Goal: Task Accomplishment & Management: Manage account settings

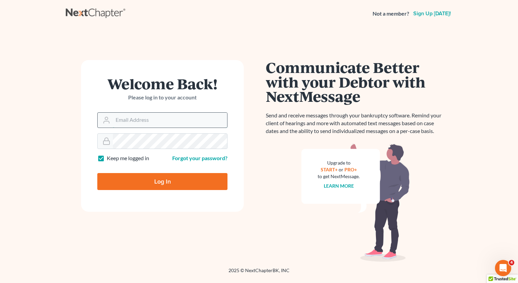
click at [138, 117] on input "Email Address" at bounding box center [170, 119] width 114 height 15
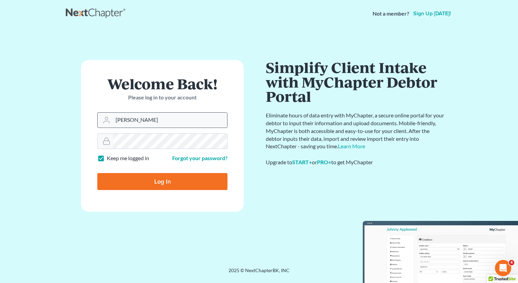
type input "[PERSON_NAME][EMAIL_ADDRESS][DOMAIN_NAME]"
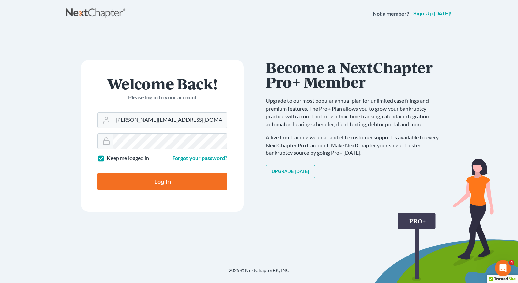
click at [165, 180] on input "Log In" at bounding box center [162, 181] width 130 height 17
type input "Thinking..."
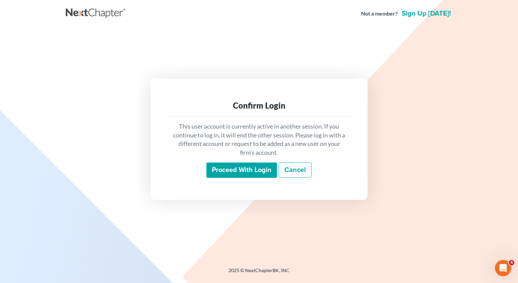
click at [232, 171] on input "Proceed with login" at bounding box center [241, 170] width 70 height 16
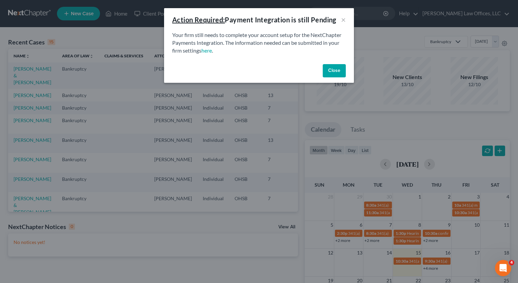
click at [328, 71] on button "Close" at bounding box center [334, 71] width 23 height 14
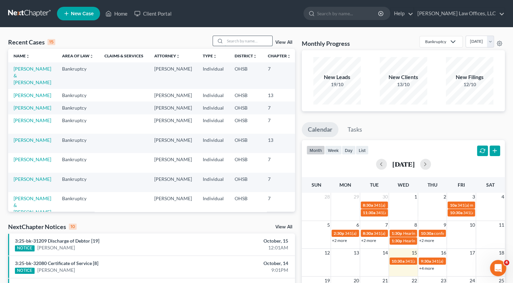
click at [242, 38] on input "search" at bounding box center [248, 41] width 47 height 10
type input "[PERSON_NAME]"
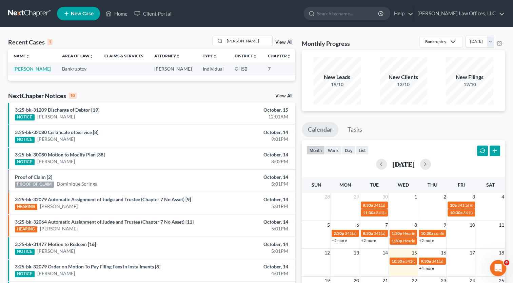
click at [20, 68] on link "[PERSON_NAME]" at bounding box center [33, 69] width 38 height 6
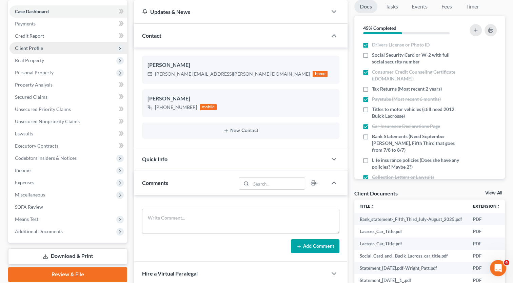
scroll to position [102, 0]
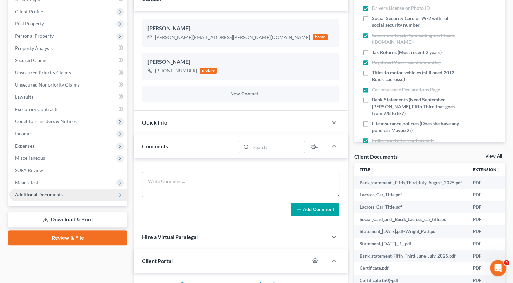
click at [35, 196] on span "Additional Documents" at bounding box center [39, 194] width 48 height 6
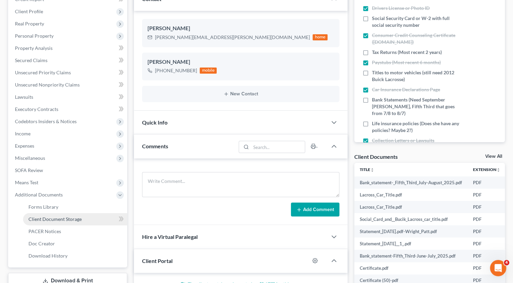
click at [45, 221] on span "Client Document Storage" at bounding box center [54, 219] width 53 height 6
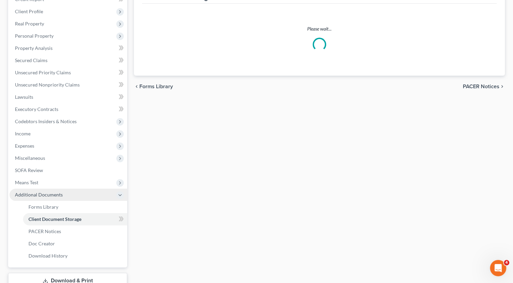
scroll to position [87, 0]
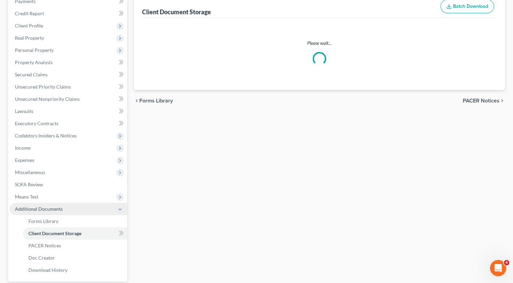
select select "7"
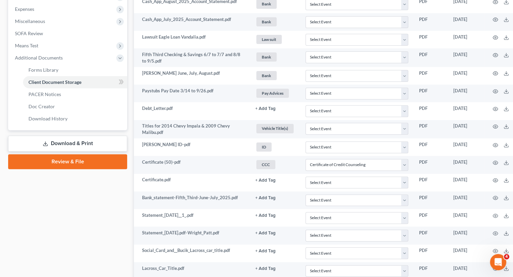
scroll to position [55, 0]
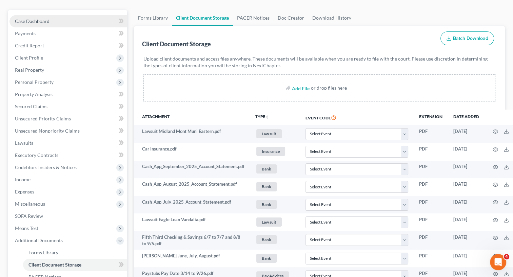
click at [42, 24] on link "Case Dashboard" at bounding box center [68, 21] width 118 height 12
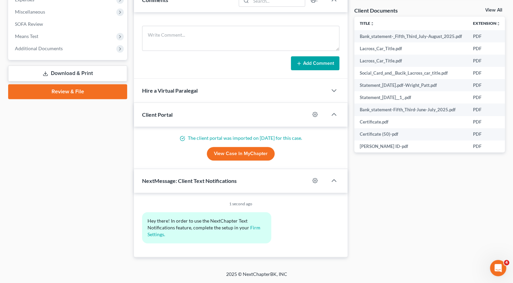
scroll to position [246, 0]
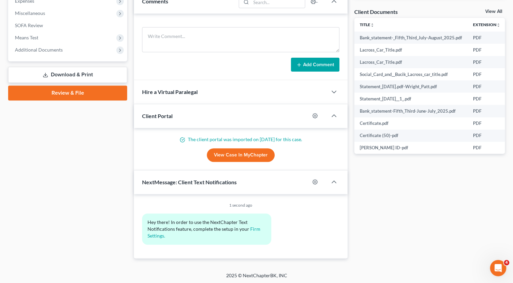
click at [230, 154] on link "View Case in MyChapter" at bounding box center [241, 155] width 68 height 14
click at [46, 46] on span "Additional Documents" at bounding box center [68, 50] width 118 height 12
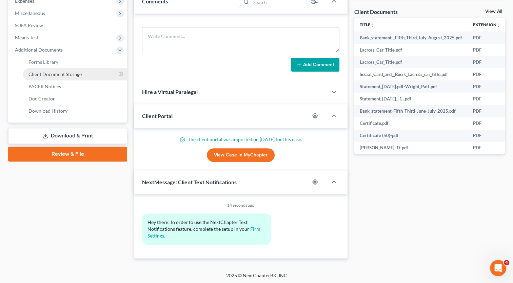
click at [54, 71] on span "Client Document Storage" at bounding box center [54, 74] width 53 height 6
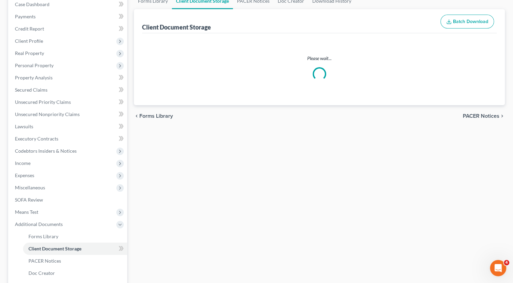
scroll to position [11, 0]
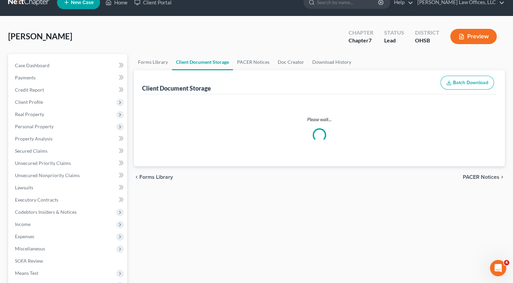
select select "7"
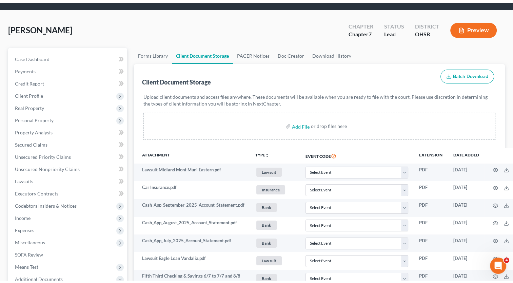
scroll to position [0, 0]
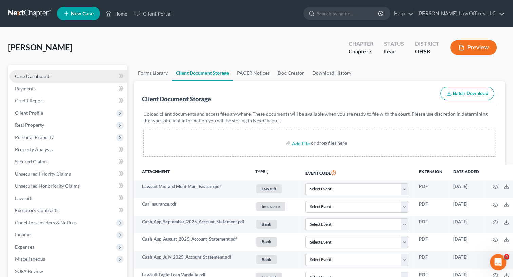
click at [27, 74] on span "Case Dashboard" at bounding box center [32, 77] width 35 height 6
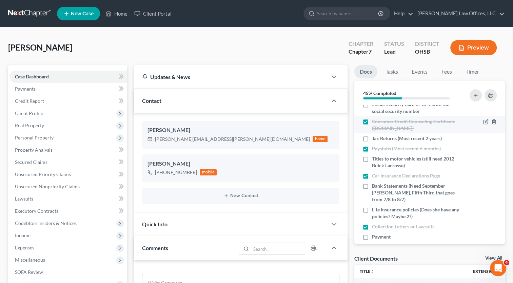
scroll to position [24, 0]
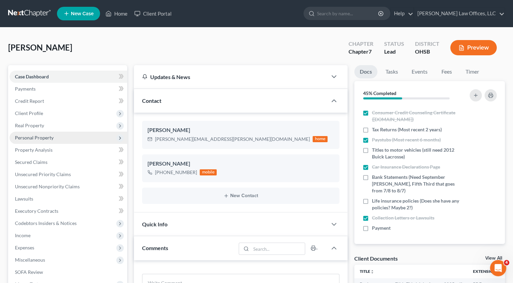
click at [37, 137] on span "Personal Property" at bounding box center [34, 138] width 39 height 6
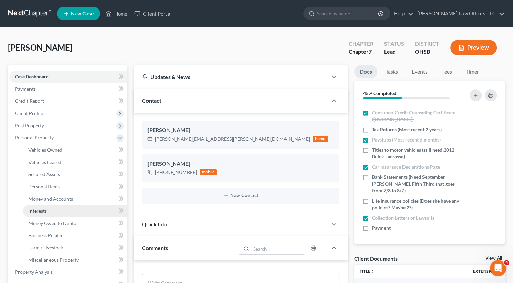
click at [42, 210] on span "Interests" at bounding box center [37, 211] width 18 height 6
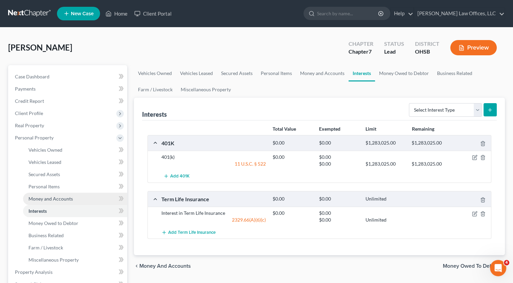
click at [44, 198] on span "Money and Accounts" at bounding box center [50, 198] width 44 height 6
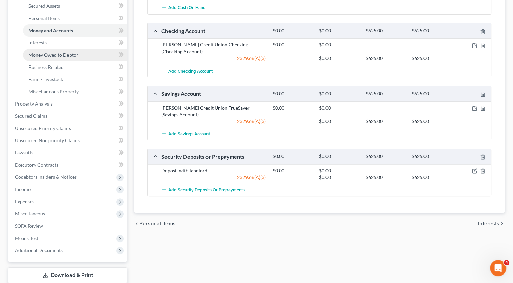
scroll to position [211, 0]
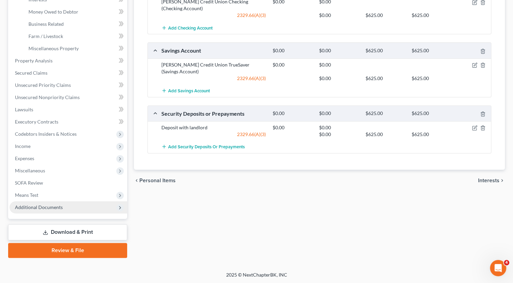
click at [44, 205] on span "Additional Documents" at bounding box center [39, 207] width 48 height 6
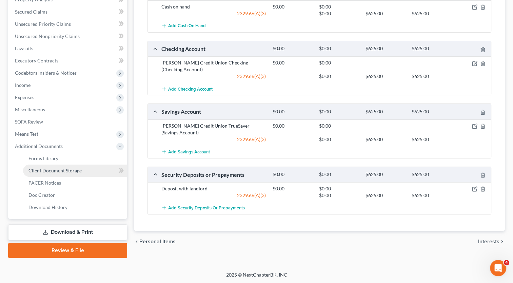
click at [54, 171] on span "Client Document Storage" at bounding box center [54, 170] width 53 height 6
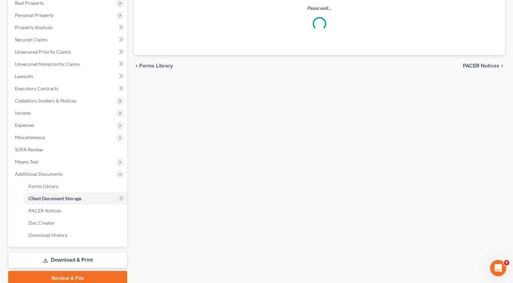
scroll to position [51, 0]
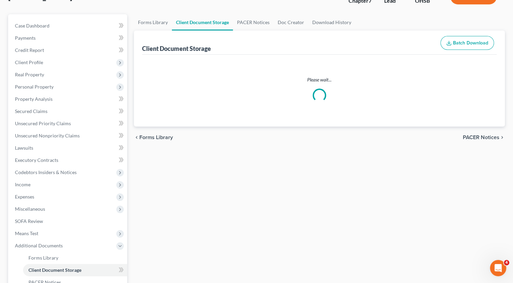
select select "7"
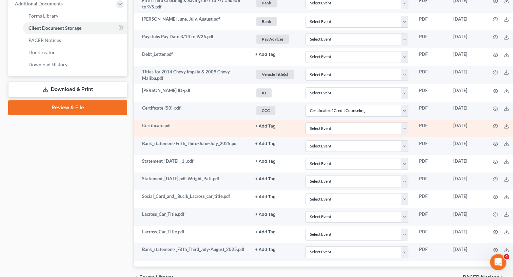
scroll to position [326, 0]
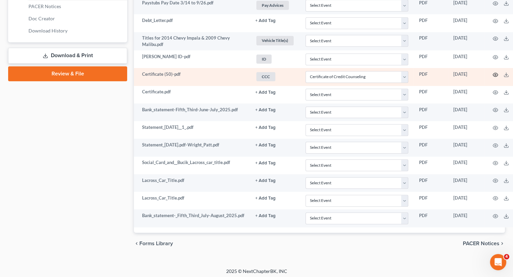
click at [497, 74] on icon "button" at bounding box center [494, 74] width 5 height 5
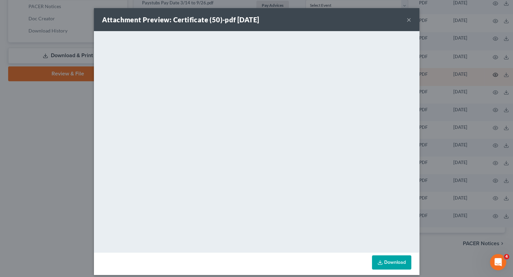
scroll to position [321, 0]
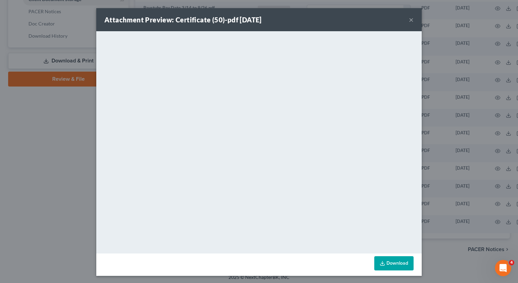
click at [409, 22] on button "×" at bounding box center [411, 20] width 5 height 8
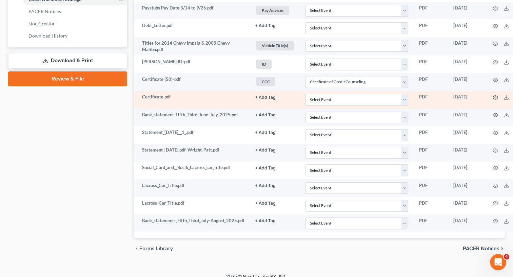
click at [496, 97] on icon "button" at bounding box center [494, 97] width 5 height 5
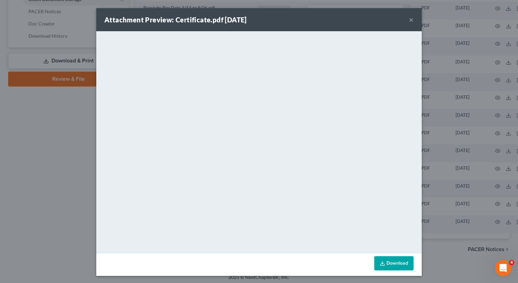
click at [409, 22] on button "×" at bounding box center [411, 20] width 5 height 8
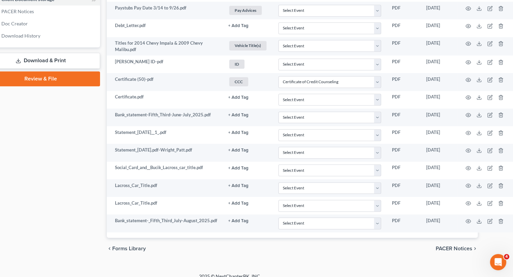
scroll to position [321, 30]
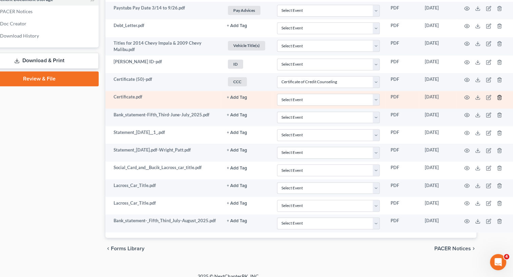
click at [499, 97] on line "button" at bounding box center [499, 97] width 0 height 1
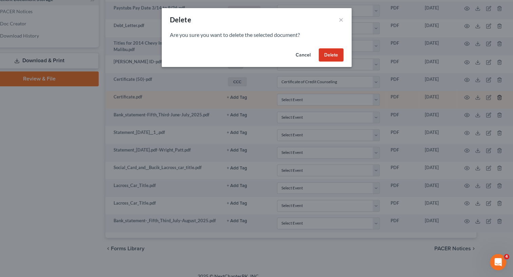
scroll to position [321, 26]
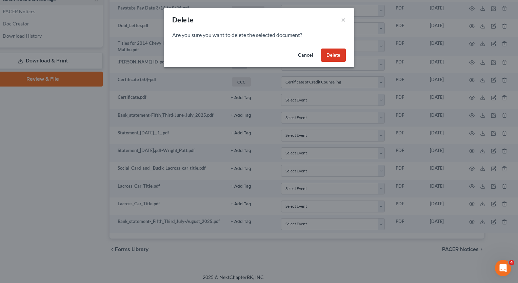
click at [332, 53] on button "Delete" at bounding box center [333, 55] width 25 height 14
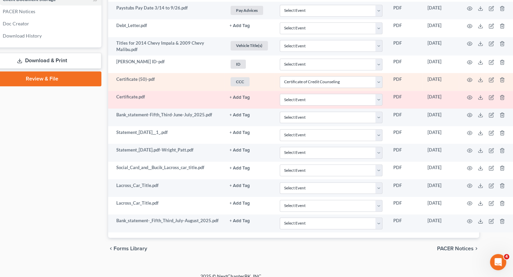
scroll to position [309, 26]
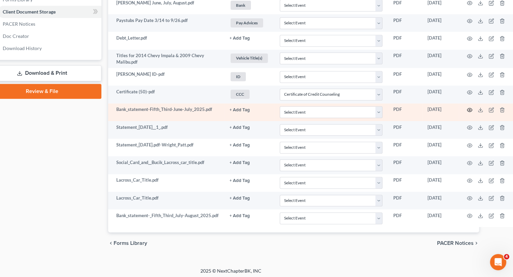
click at [470, 107] on icon "button" at bounding box center [469, 109] width 5 height 5
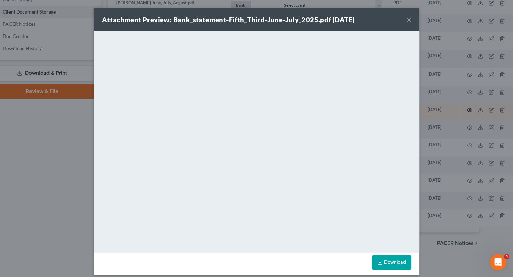
scroll to position [304, 26]
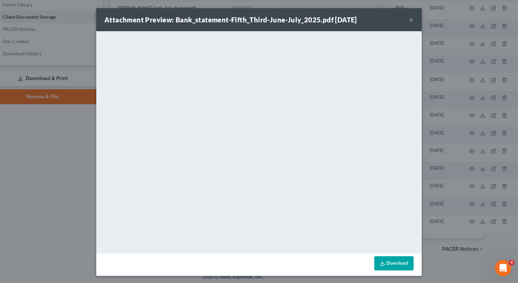
click at [409, 19] on button "×" at bounding box center [411, 20] width 5 height 8
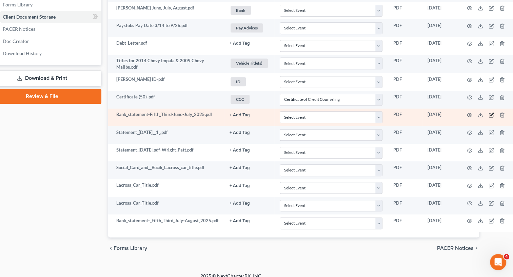
click at [492, 114] on icon "button" at bounding box center [490, 114] width 5 height 5
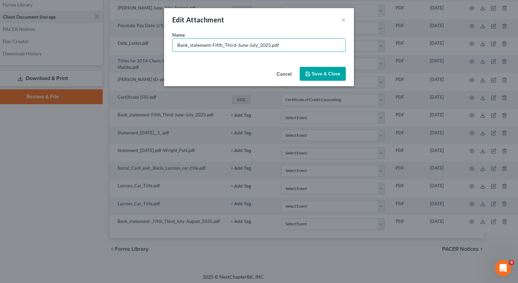
drag, startPoint x: 270, startPoint y: 45, endPoint x: 8, endPoint y: 12, distance: 263.7
click at [8, 12] on div "Edit Attachment × Name * Bank_statement-Fifth_Third-June-July_2025.pdf Cancel S…" at bounding box center [259, 141] width 518 height 283
type input "Fifth Third Ck & Sav 6/7 to 7/7.pdf"
click at [321, 74] on span "Save & Close" at bounding box center [326, 74] width 28 height 6
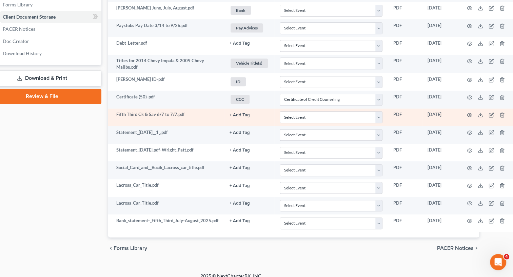
click at [240, 113] on button "+ Add Tag" at bounding box center [239, 115] width 20 height 4
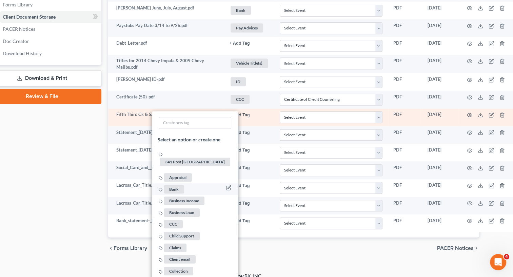
click at [180, 185] on span "Bank" at bounding box center [174, 189] width 20 height 8
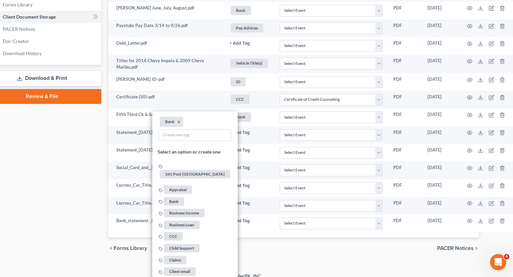
click at [59, 163] on div "Case Dashboard Payments Invoices Payments Payments Credit Report Client Profile" at bounding box center [42, 10] width 126 height 498
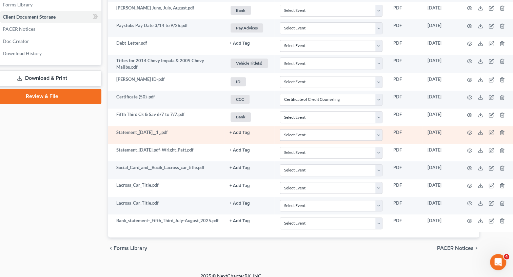
click at [473, 131] on td at bounding box center [486, 135] width 57 height 18
click at [469, 130] on icon "button" at bounding box center [469, 132] width 5 height 5
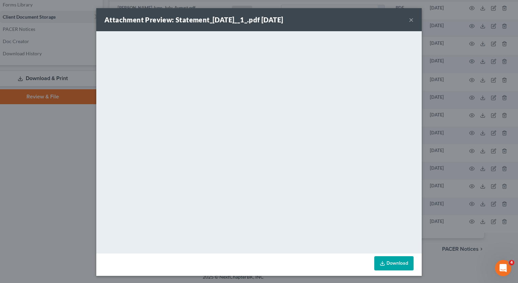
click at [409, 20] on button "×" at bounding box center [411, 20] width 5 height 8
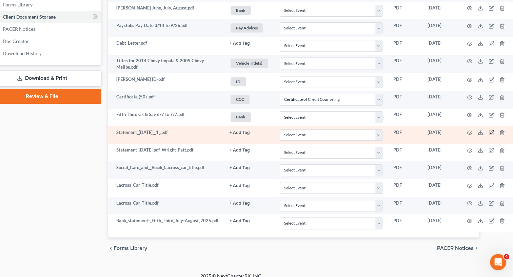
click at [492, 131] on icon "button" at bounding box center [490, 132] width 5 height 5
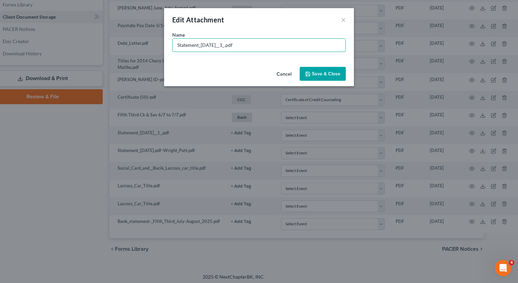
drag, startPoint x: 236, startPoint y: 45, endPoint x: 162, endPoint y: 19, distance: 78.1
click at [157, 32] on div "Edit Attachment × Name * Statement_[DATE]__1_.pdf Cancel Save & Close" at bounding box center [259, 141] width 518 height 283
type input "[PERSON_NAME] September.pdf"
click at [321, 76] on span "Save & Close" at bounding box center [326, 74] width 28 height 6
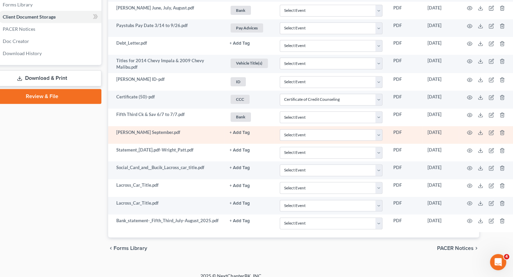
click at [239, 133] on button "+ Add Tag" at bounding box center [239, 133] width 20 height 4
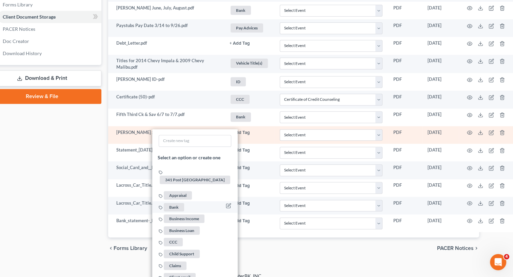
click at [177, 203] on span "Bank" at bounding box center [174, 207] width 20 height 8
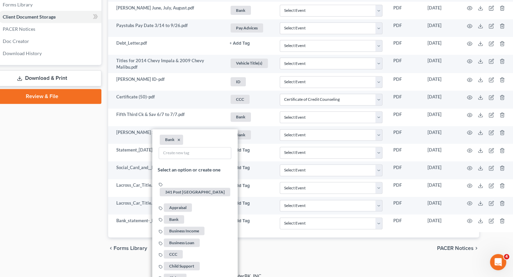
click at [43, 160] on div "Case Dashboard Payments Invoices Payments Payments Credit Report Client Profile" at bounding box center [42, 10] width 126 height 498
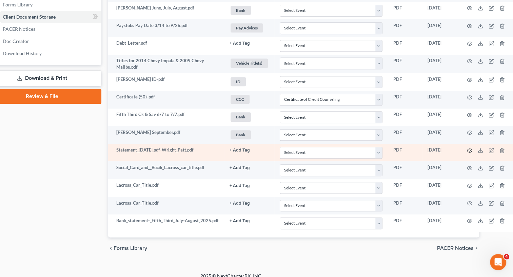
click at [470, 148] on icon "button" at bounding box center [469, 150] width 5 height 5
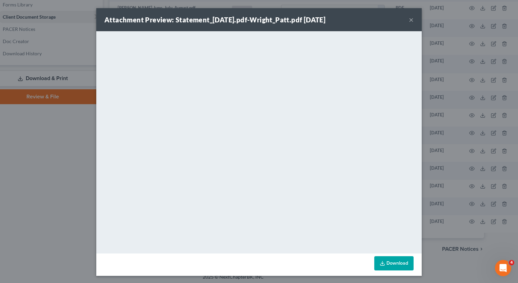
click at [409, 20] on button "×" at bounding box center [411, 20] width 5 height 8
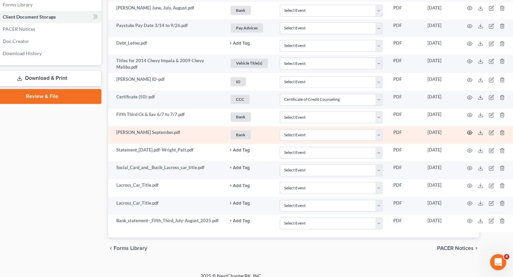
click at [470, 131] on icon "button" at bounding box center [469, 132] width 5 height 5
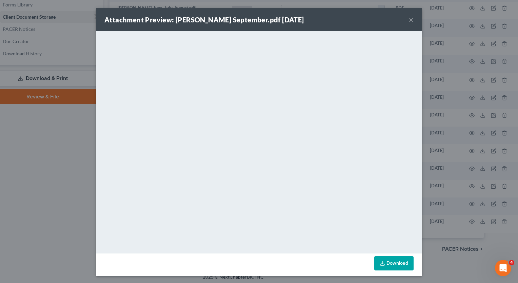
click at [409, 20] on button "×" at bounding box center [411, 20] width 5 height 8
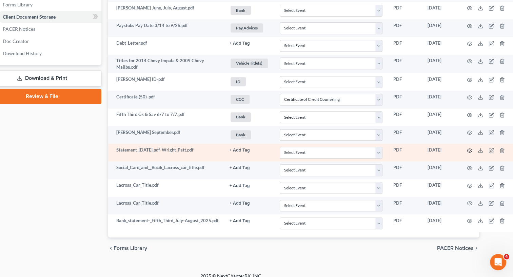
click at [470, 150] on circle "button" at bounding box center [469, 150] width 1 height 1
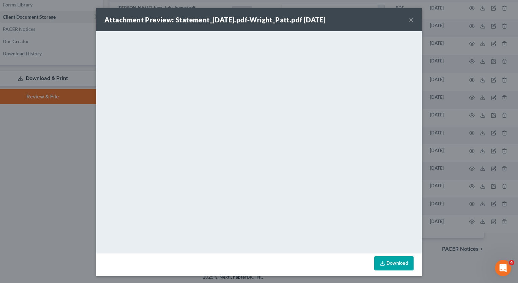
click at [409, 18] on button "×" at bounding box center [411, 20] width 5 height 8
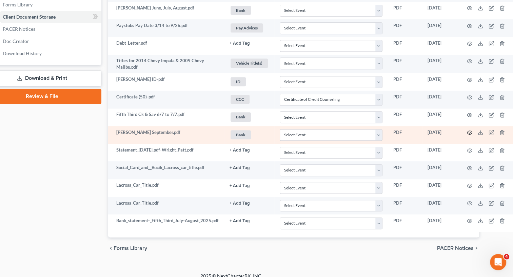
click at [468, 131] on icon "button" at bounding box center [469, 133] width 5 height 4
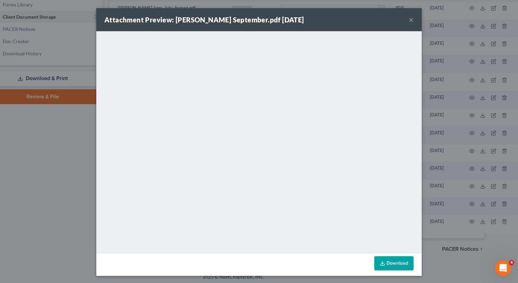
click at [409, 21] on button "×" at bounding box center [411, 20] width 5 height 8
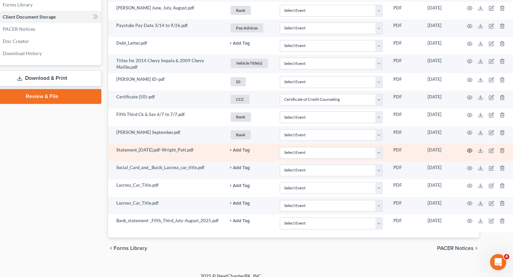
click at [470, 150] on circle "button" at bounding box center [469, 150] width 1 height 1
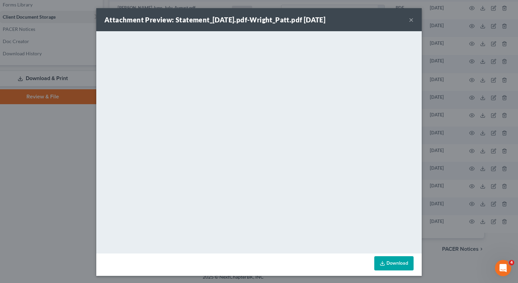
click at [409, 18] on button "×" at bounding box center [411, 20] width 5 height 8
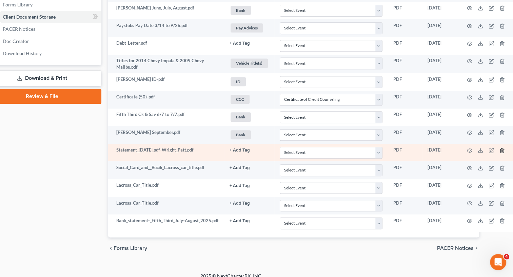
click at [501, 149] on icon "button" at bounding box center [501, 150] width 5 height 5
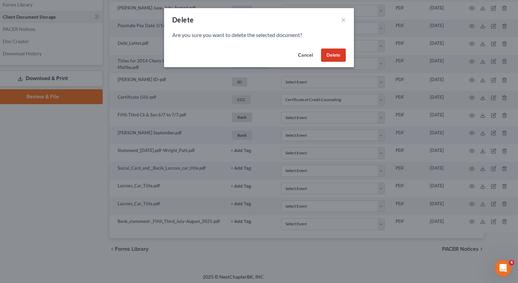
click at [335, 58] on button "Delete" at bounding box center [333, 55] width 25 height 14
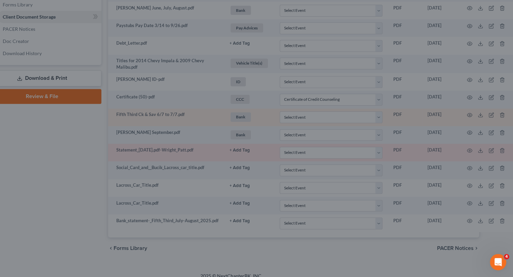
scroll to position [291, 26]
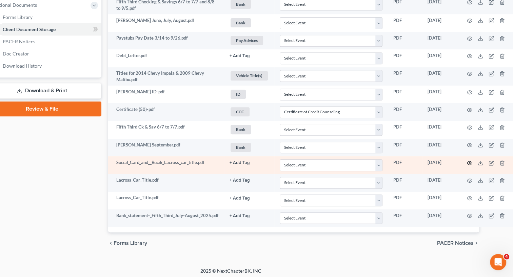
click at [470, 161] on icon "button" at bounding box center [469, 163] width 5 height 5
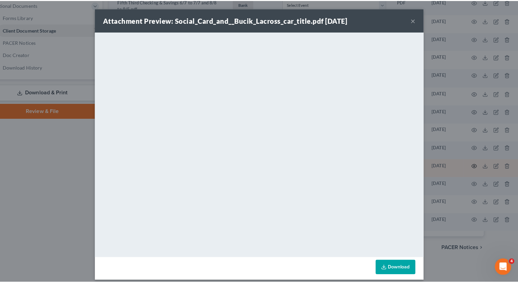
scroll to position [286, 26]
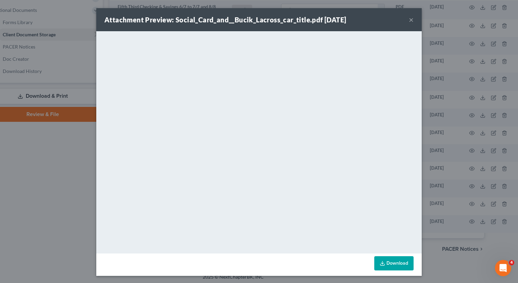
click at [409, 19] on button "×" at bounding box center [411, 20] width 5 height 8
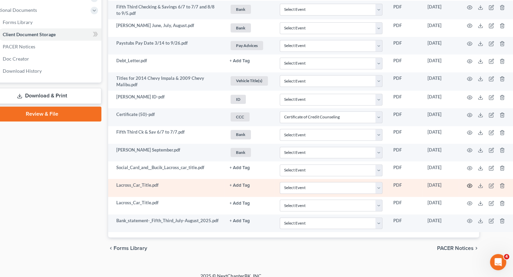
click at [470, 184] on icon "button" at bounding box center [469, 185] width 5 height 5
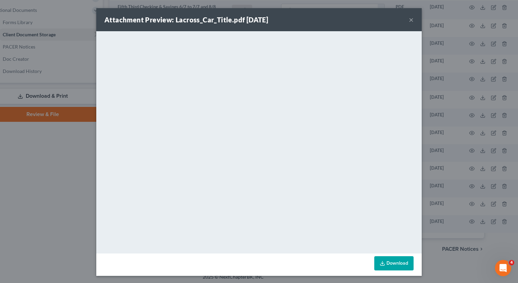
click at [409, 21] on button "×" at bounding box center [411, 20] width 5 height 8
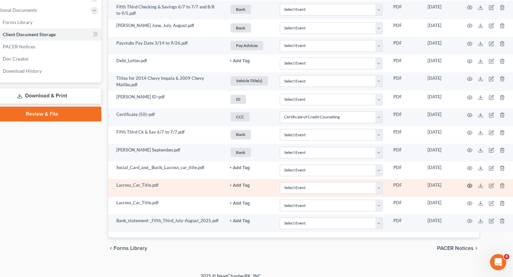
click at [470, 184] on icon "button" at bounding box center [469, 185] width 5 height 5
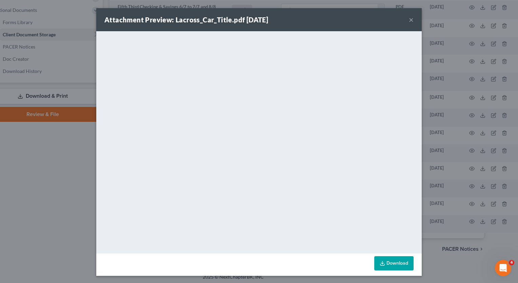
click at [409, 21] on button "×" at bounding box center [411, 20] width 5 height 8
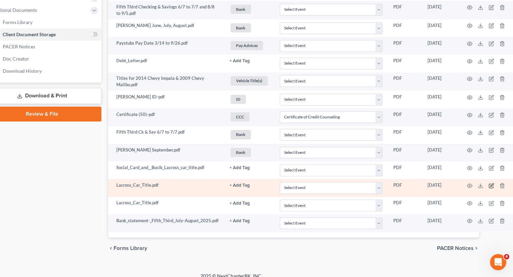
click at [492, 184] on icon "button" at bounding box center [490, 185] width 5 height 5
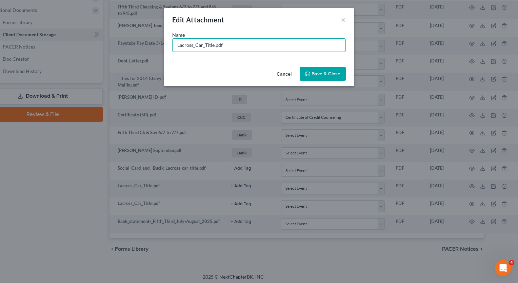
drag, startPoint x: 213, startPoint y: 44, endPoint x: 132, endPoint y: 20, distance: 84.6
click at [129, 32] on div "Edit Attachment × Name * Lacross_Car_Title.pdf Cancel Save & Close" at bounding box center [259, 141] width 518 height 283
type input "2012 Buick Lacrosse Title & SSN Card.pdf"
click at [330, 78] on button "Save & Close" at bounding box center [322, 74] width 46 height 14
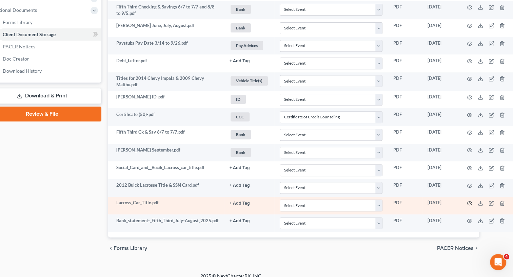
click at [469, 201] on icon "button" at bounding box center [469, 203] width 5 height 5
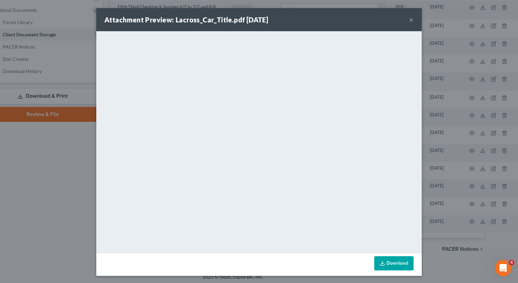
click at [409, 19] on button "×" at bounding box center [411, 20] width 5 height 8
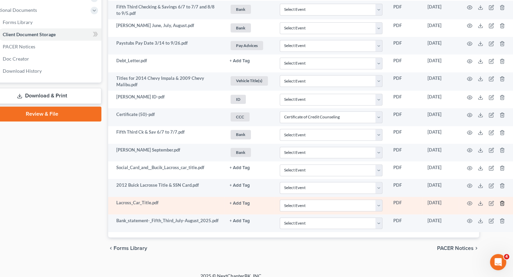
click at [502, 201] on icon "button" at bounding box center [501, 203] width 5 height 5
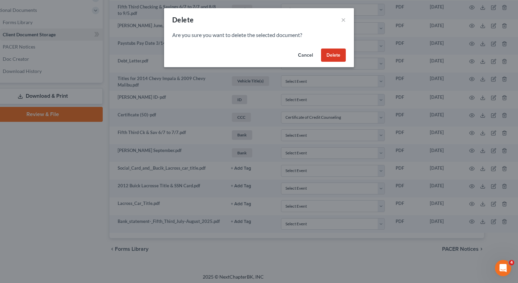
click at [333, 55] on button "Delete" at bounding box center [333, 55] width 25 height 14
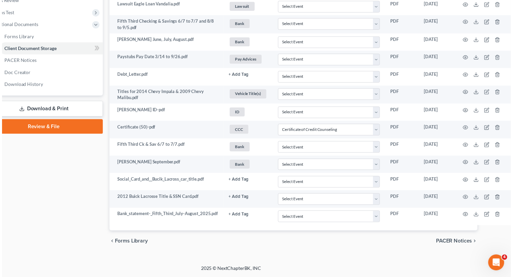
scroll to position [274, 26]
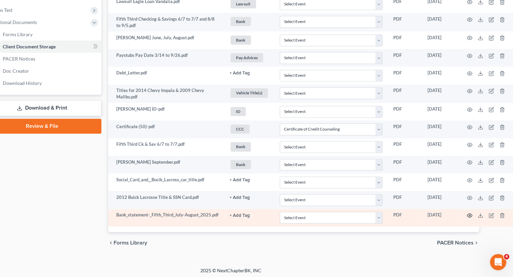
click at [469, 213] on icon "button" at bounding box center [469, 215] width 5 height 5
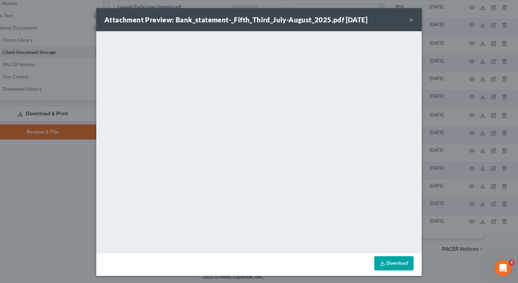
click at [410, 20] on button "×" at bounding box center [411, 20] width 5 height 8
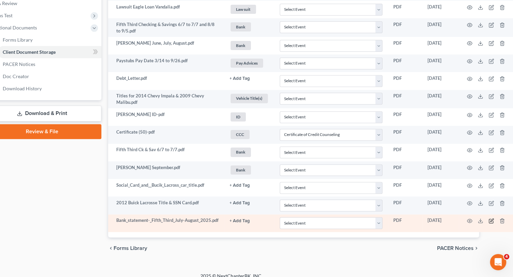
click at [492, 219] on icon "button" at bounding box center [490, 221] width 5 height 5
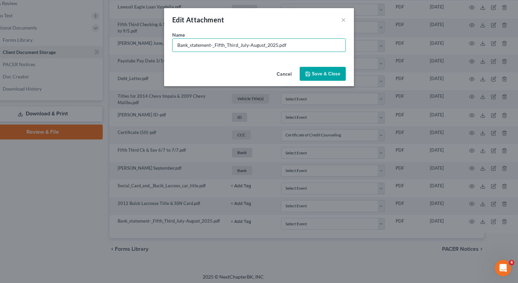
drag, startPoint x: 276, startPoint y: 44, endPoint x: 175, endPoint y: 27, distance: 101.6
click at [175, 27] on div "Edit Attachment × Name * Bank_statement-_Fifth_Third_July-August_2025.pdf Cance…" at bounding box center [259, 47] width 190 height 78
type input "Fifth Third Ck & Sav 7/8 to 8/7.pdf"
click at [313, 77] on button "Save & Close" at bounding box center [322, 74] width 46 height 14
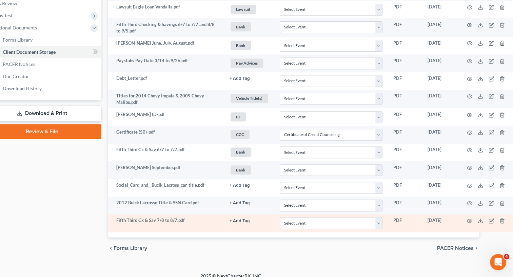
click at [238, 220] on button "+ Add Tag" at bounding box center [239, 221] width 20 height 4
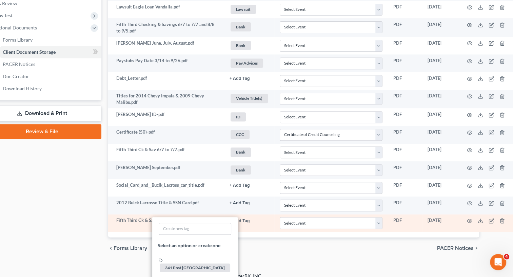
scroll to position [302, 26]
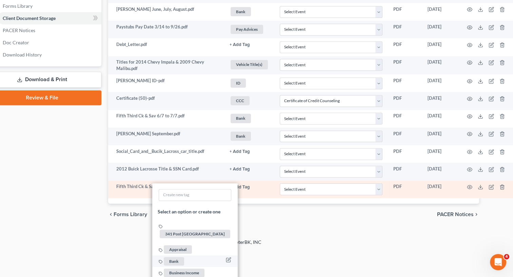
click at [182, 257] on span "Bank" at bounding box center [174, 261] width 20 height 8
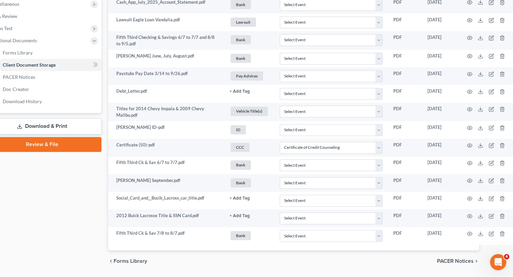
scroll to position [206, 26]
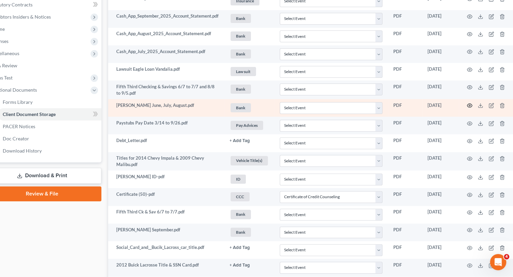
click at [469, 106] on icon "button" at bounding box center [469, 105] width 5 height 5
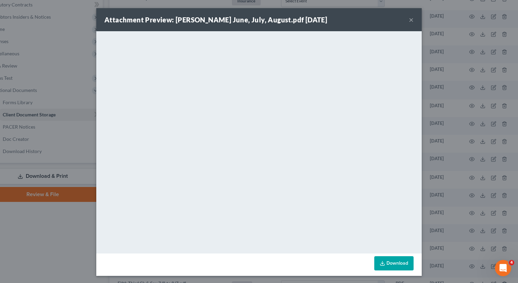
click at [409, 20] on button "×" at bounding box center [411, 20] width 5 height 8
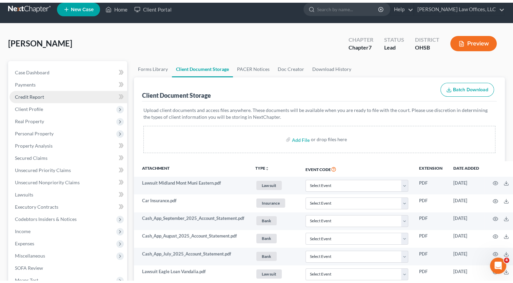
scroll to position [0, 0]
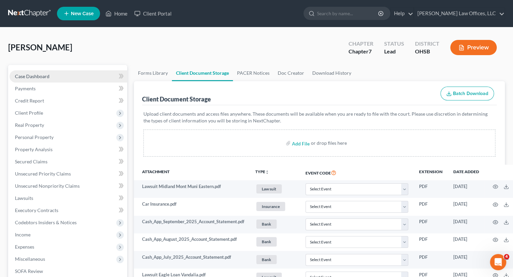
click at [27, 74] on span "Case Dashboard" at bounding box center [32, 77] width 35 height 6
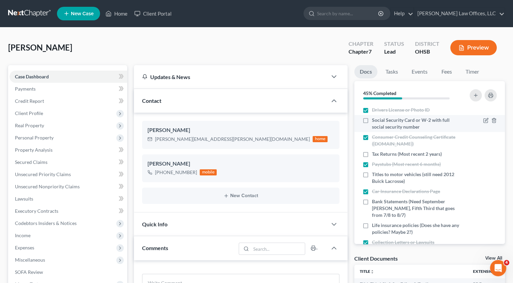
click at [372, 120] on label "Social Security Card or W-2 with full social security number" at bounding box center [416, 124] width 89 height 14
click at [374, 120] on input "Social Security Card or W-2 with full social security number" at bounding box center [376, 119] width 4 height 4
checkbox input "true"
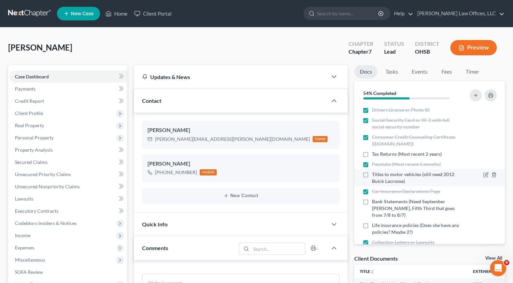
click at [372, 174] on label "Titles to motor vehicles (still need 2012 Buick Lacrosse)" at bounding box center [416, 178] width 89 height 14
click at [374, 174] on input "Titles to motor vehicles (still need 2012 Buick Lacrosse)" at bounding box center [376, 173] width 4 height 4
checkbox input "true"
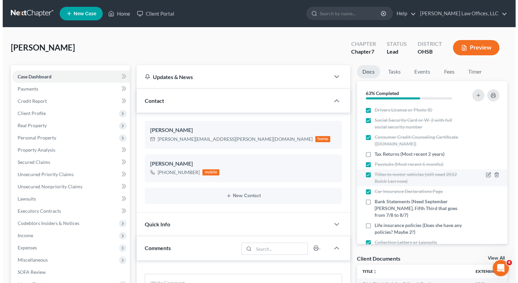
scroll to position [24, 0]
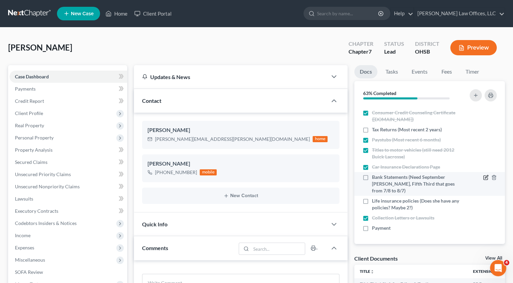
click at [483, 177] on icon "button" at bounding box center [485, 176] width 5 height 5
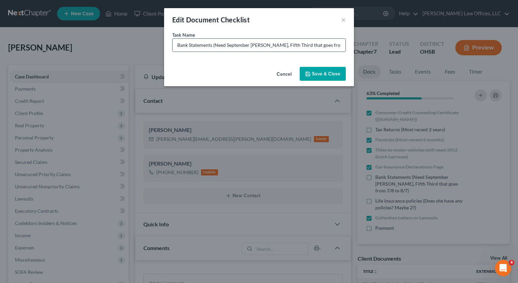
scroll to position [0, 12]
drag, startPoint x: 215, startPoint y: 45, endPoint x: 339, endPoint y: 48, distance: 123.7
click at [339, 48] on input "Bank Statements (Need September [PERSON_NAME], Fifth Third that goes from 7/8 t…" at bounding box center [258, 45] width 173 height 13
type input "Bank Statements (just need Fifth Third that starts on 9/6)"
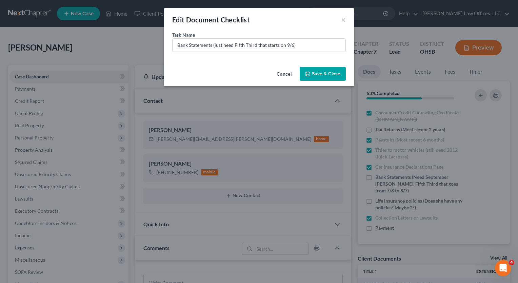
click at [325, 72] on button "Save & Close" at bounding box center [322, 74] width 46 height 14
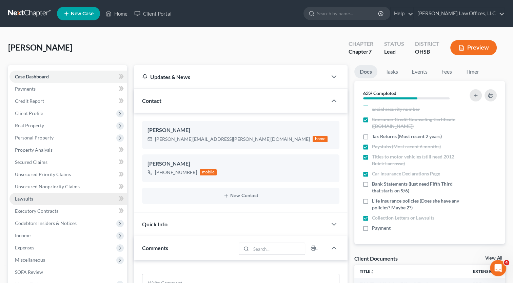
scroll to position [136, 0]
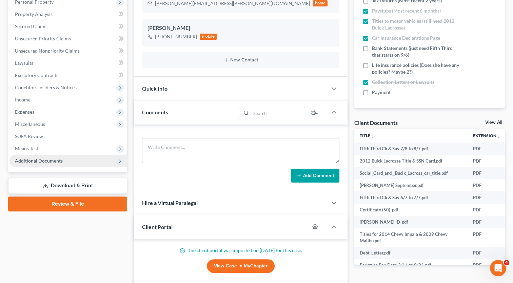
click at [50, 161] on span "Additional Documents" at bounding box center [39, 161] width 48 height 6
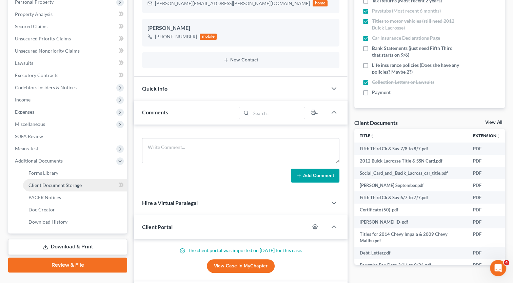
click at [56, 186] on span "Client Document Storage" at bounding box center [54, 185] width 53 height 6
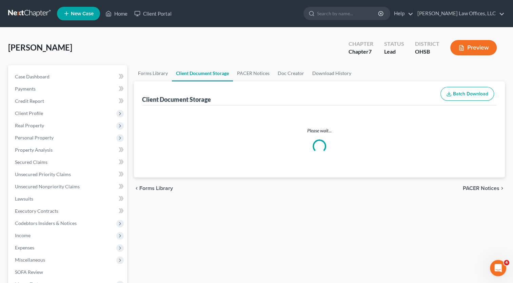
select select "7"
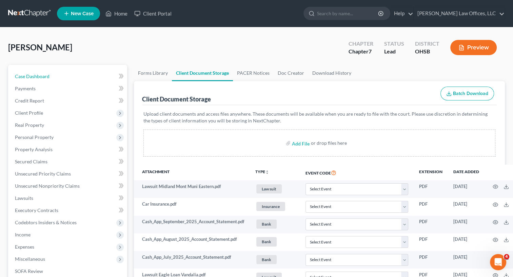
drag, startPoint x: 29, startPoint y: 74, endPoint x: 515, endPoint y: 116, distance: 487.6
click at [29, 74] on span "Case Dashboard" at bounding box center [32, 77] width 35 height 6
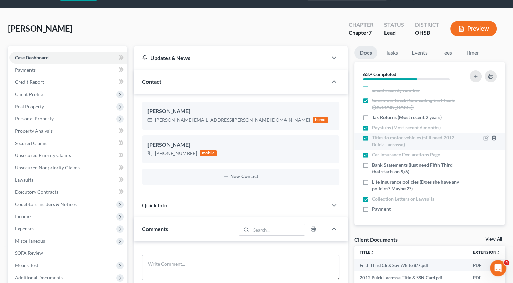
scroll to position [34, 0]
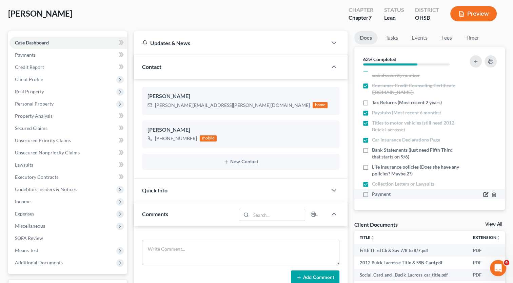
click at [483, 192] on icon "button" at bounding box center [485, 193] width 5 height 5
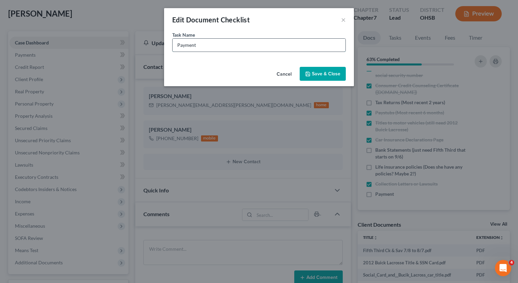
click at [217, 42] on input "Payment" at bounding box center [258, 45] width 173 height 13
type input "Payment (said she will be getting Money Order for $851)"
click at [313, 76] on button "Save & Close" at bounding box center [322, 74] width 46 height 14
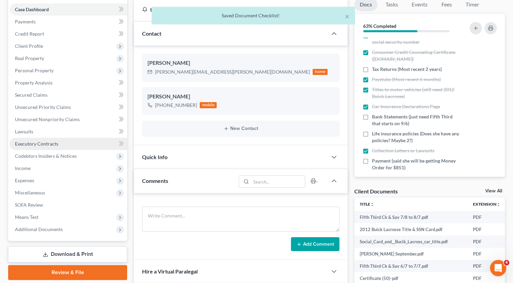
scroll to position [102, 0]
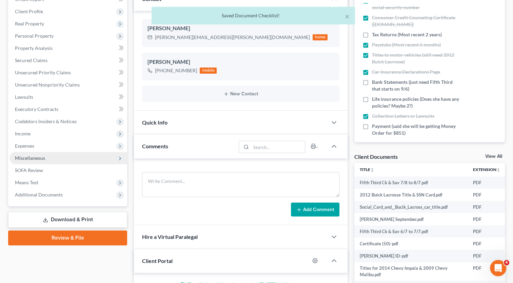
click at [41, 159] on span "Miscellaneous" at bounding box center [30, 158] width 30 height 6
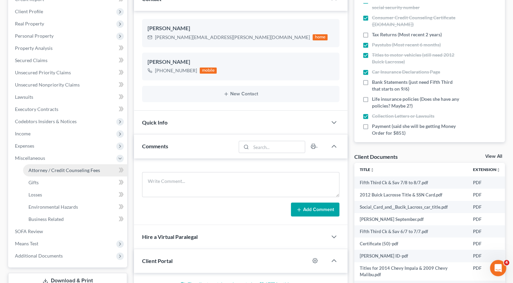
click at [38, 169] on span "Attorney / Credit Counseling Fees" at bounding box center [63, 170] width 71 height 6
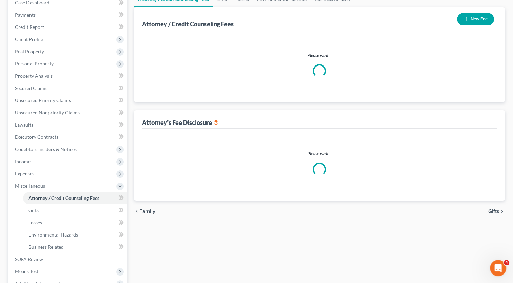
select select "1"
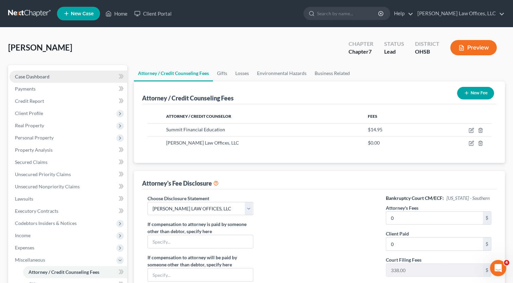
click at [45, 78] on span "Case Dashboard" at bounding box center [32, 77] width 35 height 6
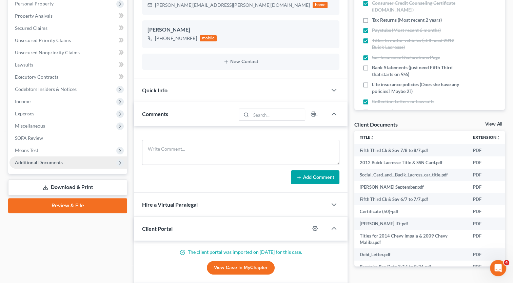
scroll to position [136, 0]
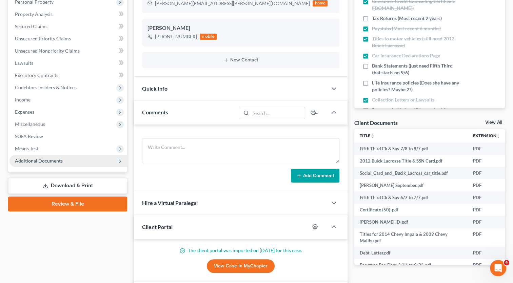
click at [40, 159] on span "Additional Documents" at bounding box center [39, 161] width 48 height 6
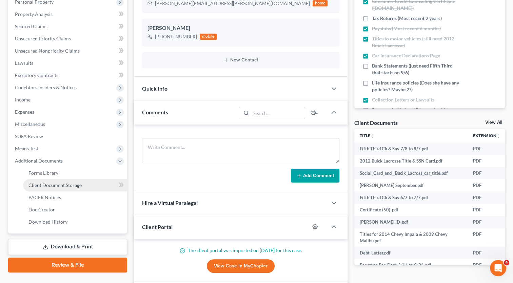
click at [50, 182] on span "Client Document Storage" at bounding box center [54, 185] width 53 height 6
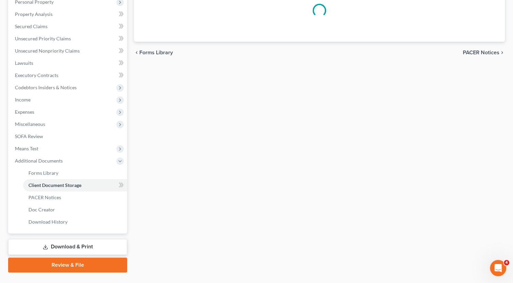
scroll to position [108, 0]
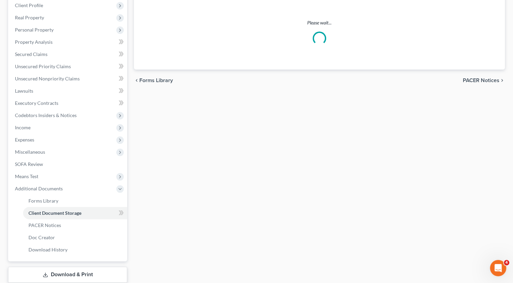
select select "7"
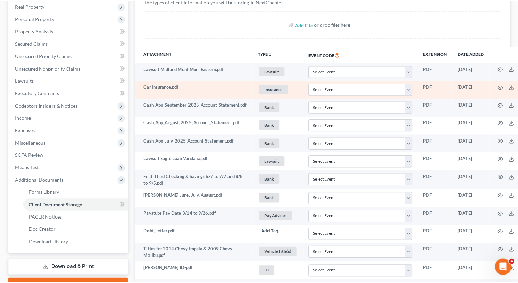
scroll to position [138, 0]
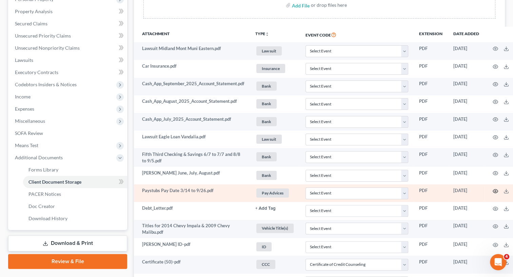
click at [496, 191] on circle "button" at bounding box center [494, 191] width 1 height 1
